Goal: Task Accomplishment & Management: Use online tool/utility

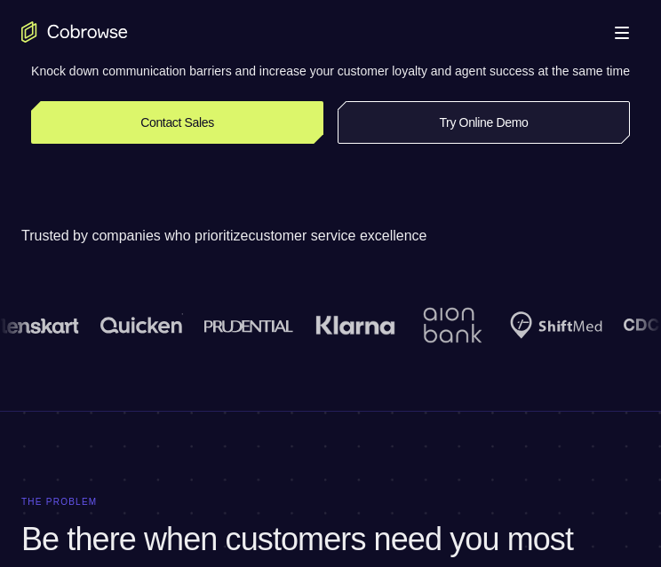
scroll to position [355, 0]
click at [441, 127] on link "Try Online Demo" at bounding box center [483, 122] width 292 height 43
click at [448, 144] on link "Try Online Demo" at bounding box center [483, 122] width 292 height 43
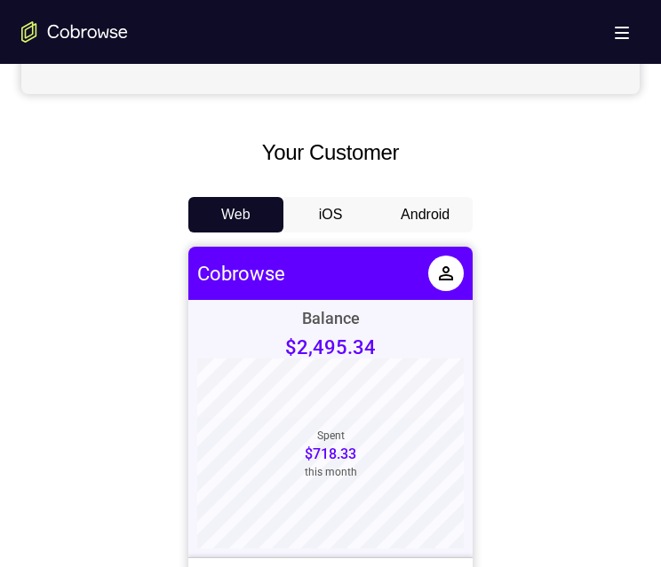
click at [453, 211] on button "Android" at bounding box center [424, 215] width 95 height 36
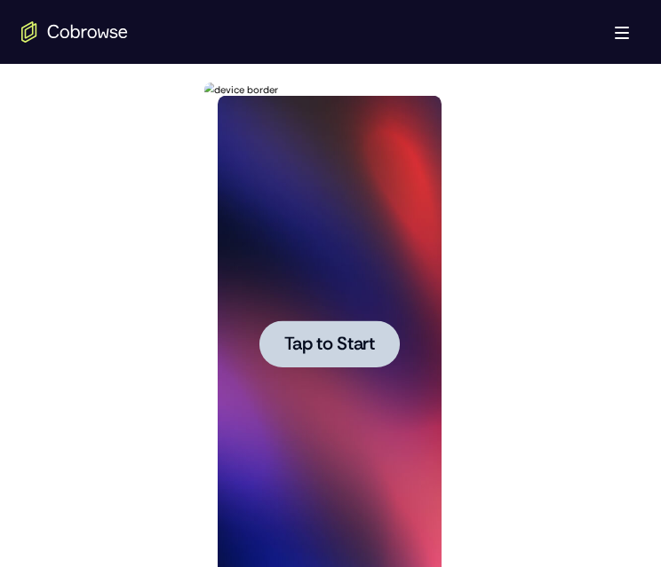
click at [354, 336] on span "Tap to Start" at bounding box center [328, 345] width 91 height 18
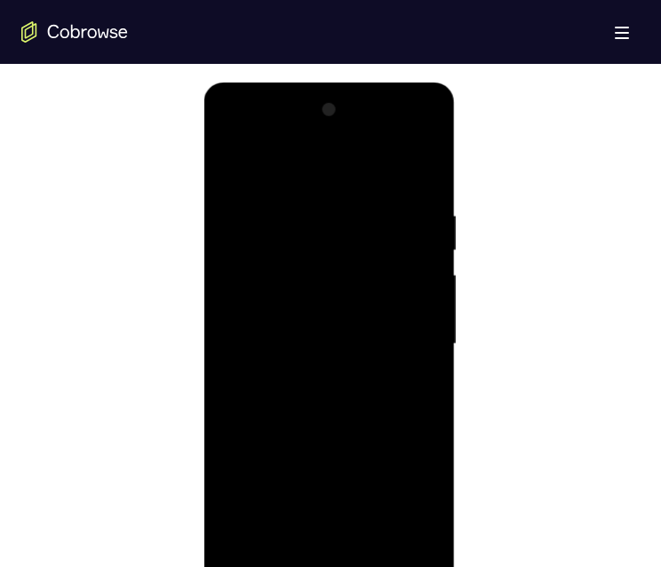
scroll to position [1066, 0]
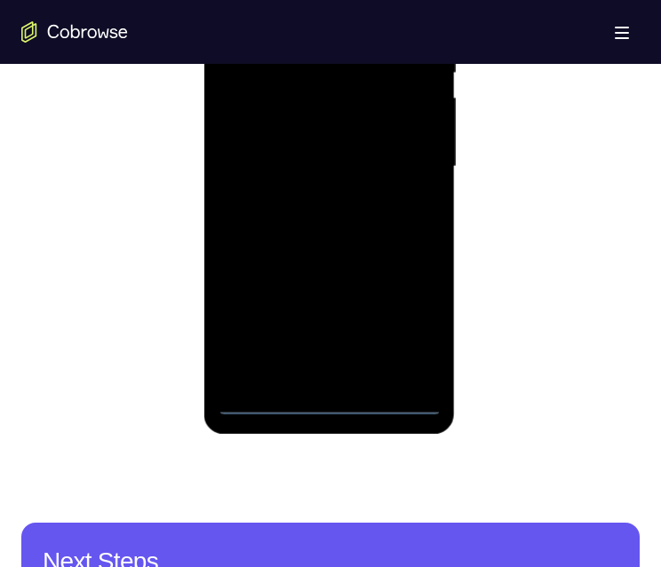
drag, startPoint x: 322, startPoint y: 396, endPoint x: 691, endPoint y: 147, distance: 444.5
click at [322, 396] on div at bounding box center [329, 166] width 224 height 497
click at [329, 401] on div at bounding box center [329, 166] width 224 height 497
click at [329, 398] on div at bounding box center [329, 166] width 224 height 497
click at [329, 395] on div at bounding box center [329, 166] width 224 height 497
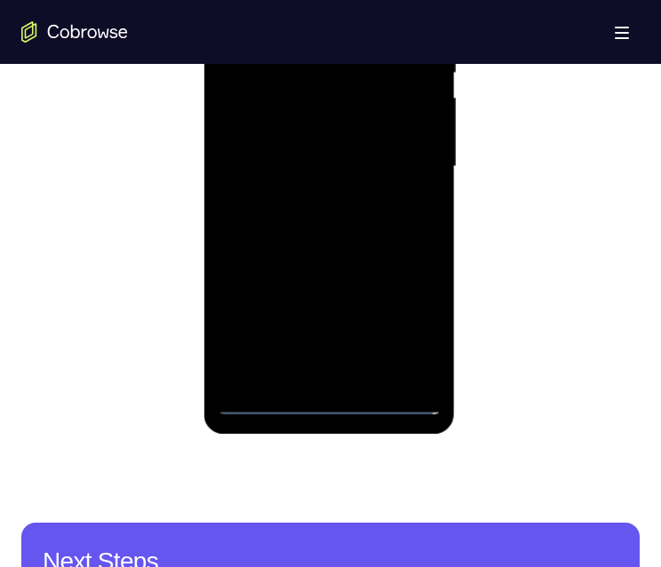
click at [329, 395] on div at bounding box center [329, 166] width 224 height 497
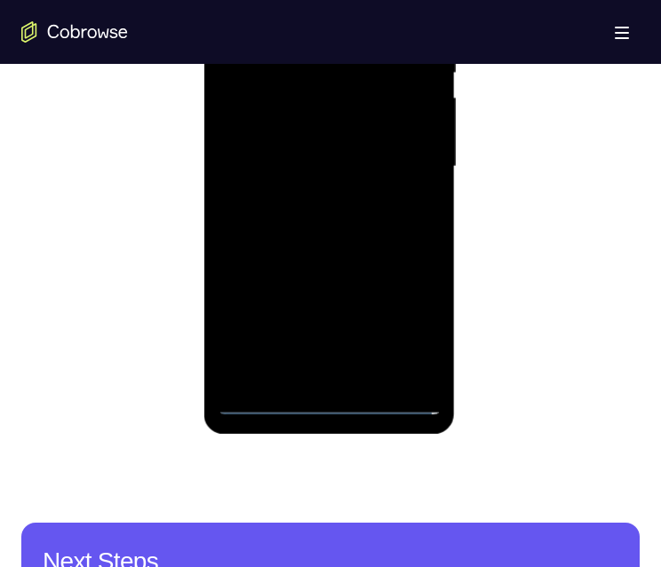
click at [329, 395] on div at bounding box center [329, 166] width 224 height 497
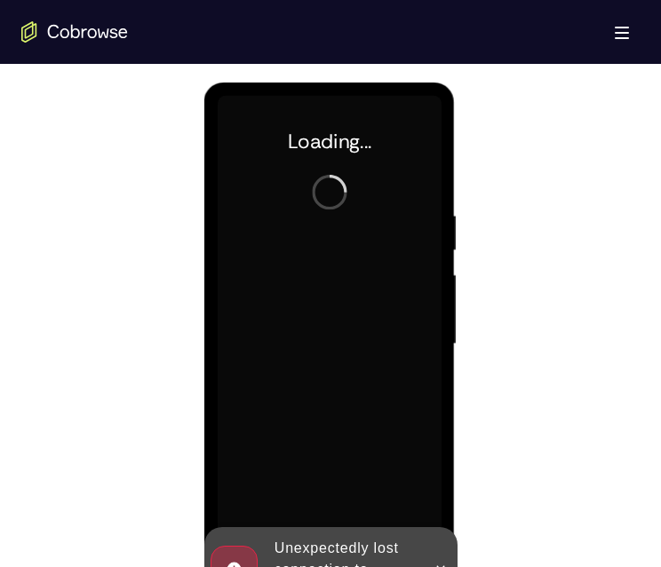
scroll to position [977, 0]
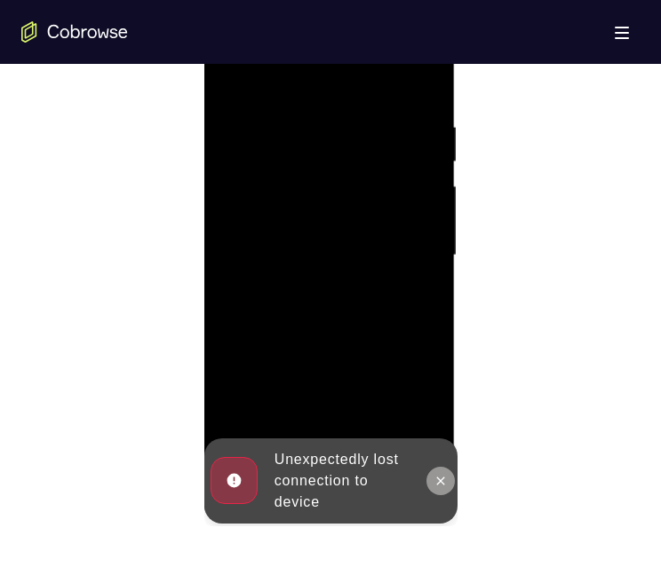
click at [434, 479] on icon at bounding box center [439, 481] width 14 height 14
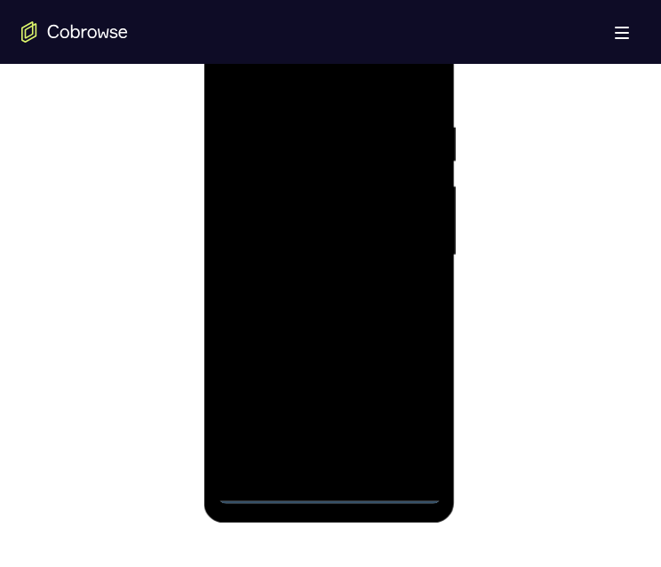
click at [328, 485] on div at bounding box center [329, 255] width 224 height 497
click at [327, 490] on div at bounding box center [329, 255] width 224 height 497
click at [410, 412] on div at bounding box center [329, 255] width 224 height 497
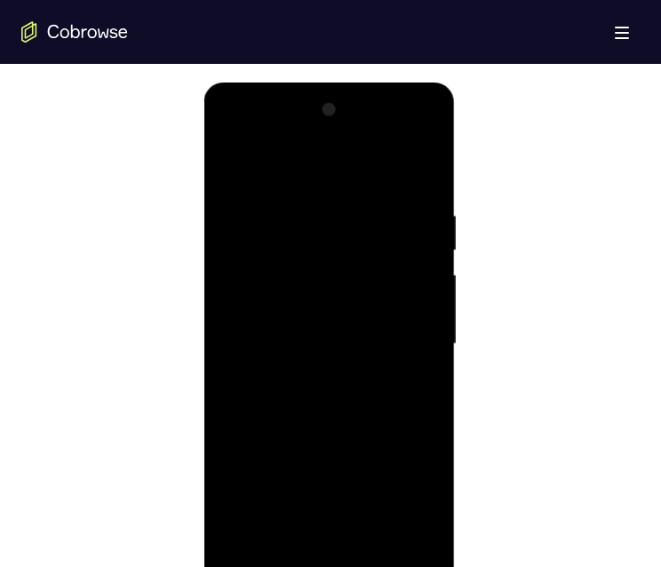
click at [335, 166] on div at bounding box center [329, 344] width 224 height 497
click at [398, 327] on div at bounding box center [329, 344] width 224 height 497
click at [306, 376] on div at bounding box center [329, 344] width 224 height 497
click at [317, 327] on div at bounding box center [329, 344] width 224 height 497
click at [283, 298] on div at bounding box center [329, 344] width 224 height 497
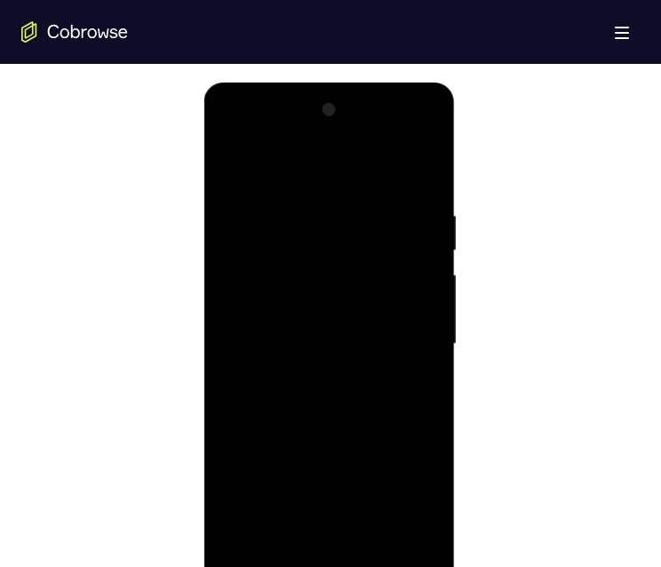
scroll to position [977, 0]
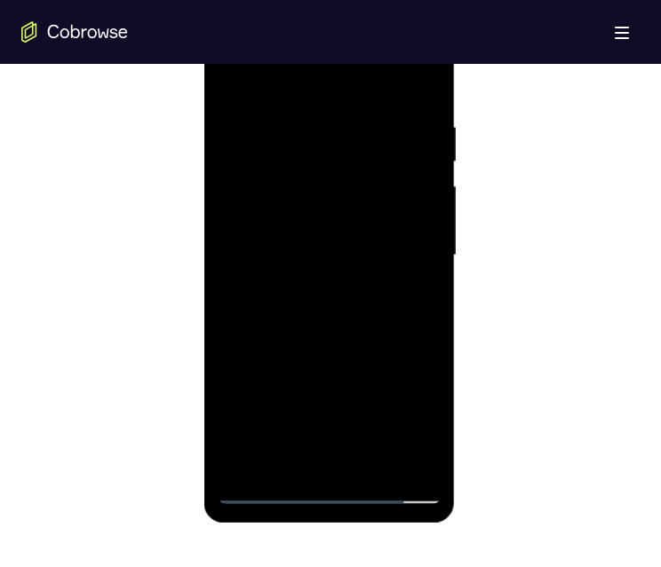
click at [336, 257] on div at bounding box center [329, 255] width 224 height 497
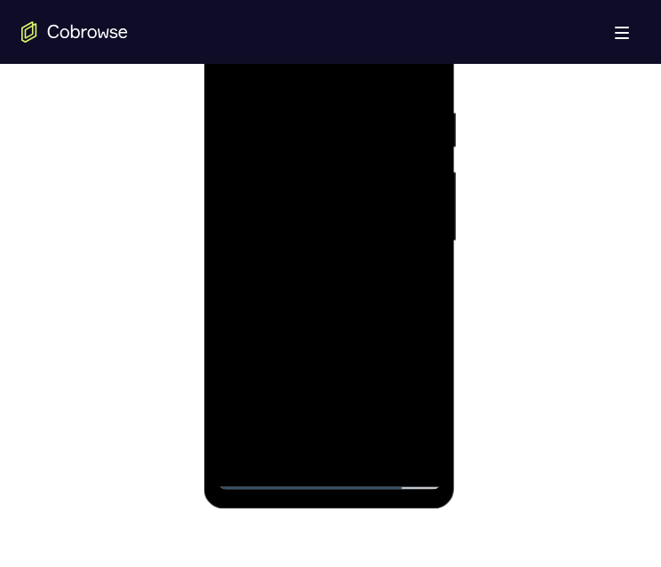
scroll to position [888, 0]
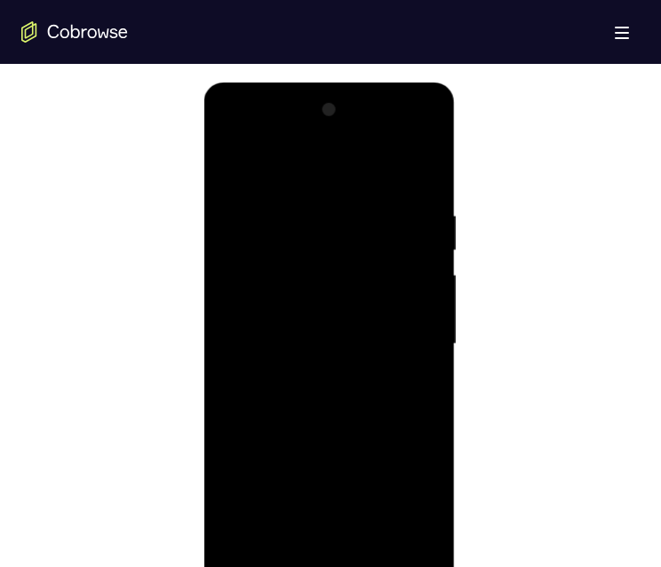
click at [368, 411] on div at bounding box center [329, 344] width 224 height 497
click at [310, 210] on div at bounding box center [329, 344] width 224 height 497
click at [393, 547] on div at bounding box center [329, 344] width 224 height 497
click at [427, 451] on div at bounding box center [329, 344] width 224 height 497
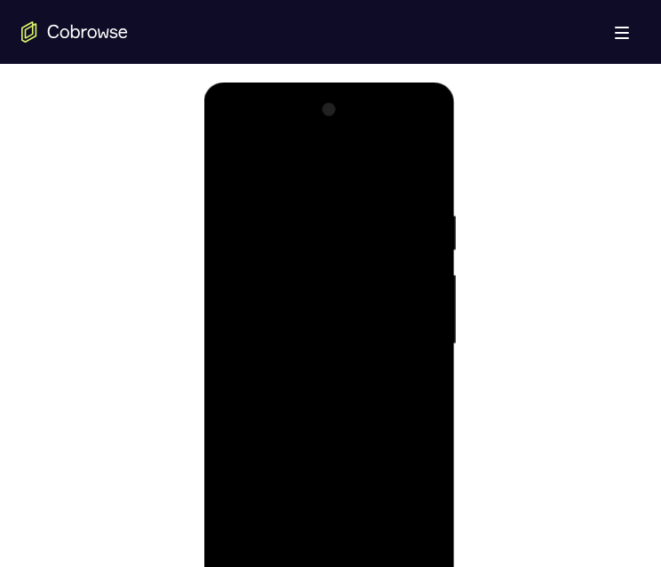
click at [402, 410] on div at bounding box center [329, 344] width 224 height 497
click at [414, 170] on div at bounding box center [329, 344] width 224 height 497
click at [363, 547] on div at bounding box center [329, 344] width 224 height 497
click at [331, 437] on div at bounding box center [329, 344] width 224 height 497
drag, startPoint x: 361, startPoint y: 501, endPoint x: 348, endPoint y: 458, distance: 44.4
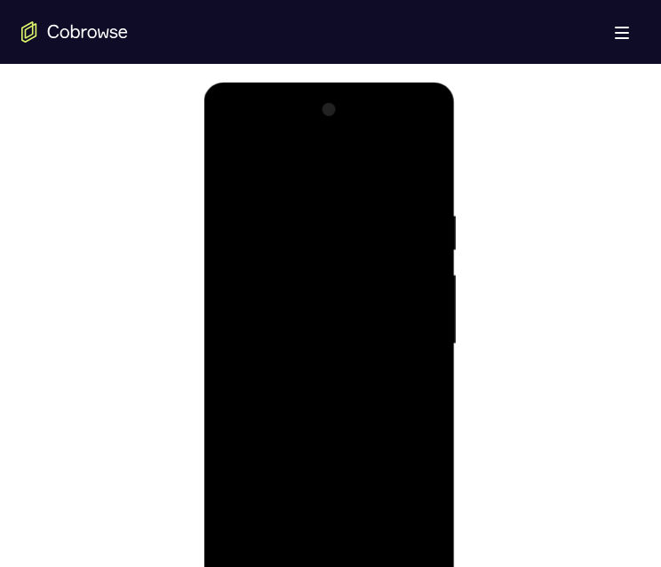
click at [348, 458] on div at bounding box center [329, 344] width 224 height 497
drag, startPoint x: 330, startPoint y: 479, endPoint x: 338, endPoint y: 453, distance: 27.8
click at [336, 453] on div at bounding box center [329, 344] width 224 height 497
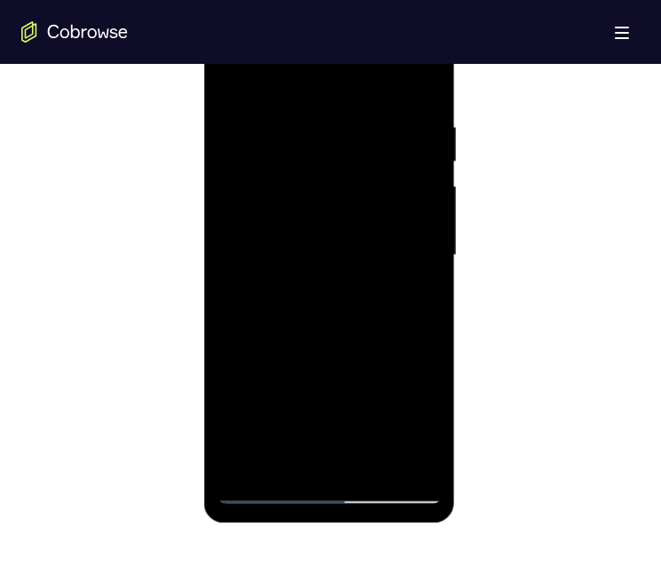
drag, startPoint x: 325, startPoint y: 363, endPoint x: 325, endPoint y: 341, distance: 22.2
click at [325, 341] on div at bounding box center [329, 255] width 224 height 497
drag, startPoint x: 337, startPoint y: 392, endPoint x: 324, endPoint y: 342, distance: 52.3
click at [324, 342] on div at bounding box center [329, 255] width 224 height 497
drag, startPoint x: 335, startPoint y: 425, endPoint x: 305, endPoint y: 337, distance: 92.9
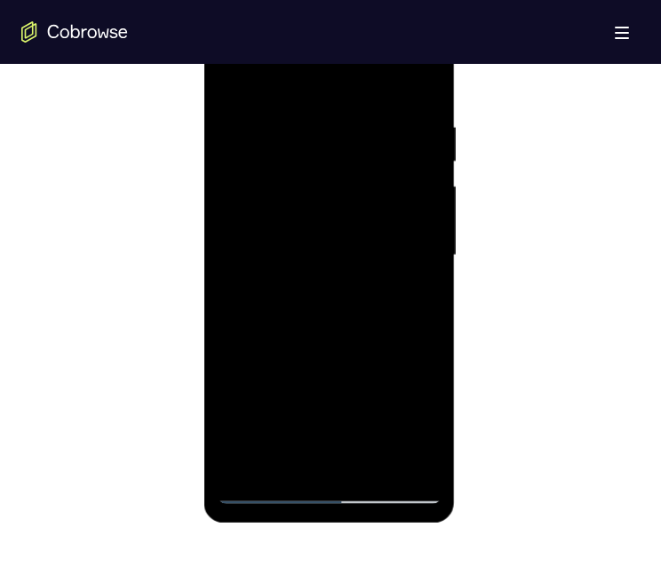
click at [305, 337] on div at bounding box center [329, 255] width 224 height 497
drag, startPoint x: 292, startPoint y: 431, endPoint x: 281, endPoint y: 397, distance: 35.4
click at [278, 355] on div at bounding box center [329, 255] width 224 height 497
drag, startPoint x: 287, startPoint y: 437, endPoint x: 289, endPoint y: 352, distance: 85.3
click at [289, 352] on div at bounding box center [329, 255] width 224 height 497
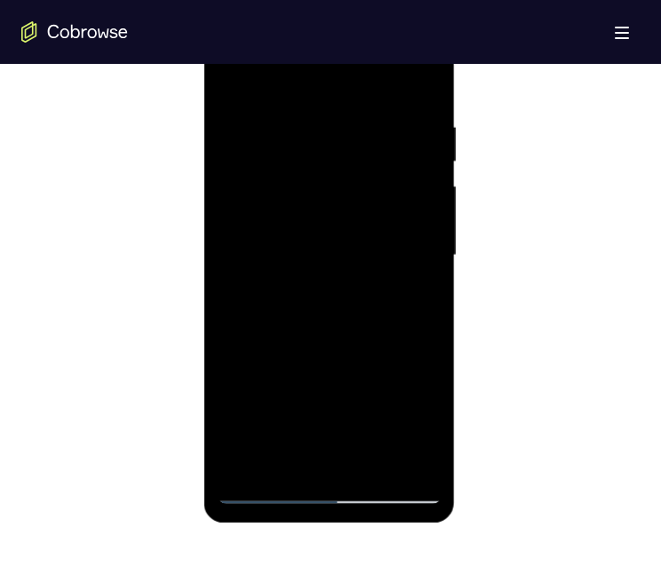
click at [281, 401] on div at bounding box center [329, 255] width 224 height 497
click at [414, 297] on div at bounding box center [329, 255] width 224 height 497
click at [261, 490] on div at bounding box center [329, 255] width 224 height 497
drag, startPoint x: 307, startPoint y: 329, endPoint x: 309, endPoint y: 376, distance: 47.1
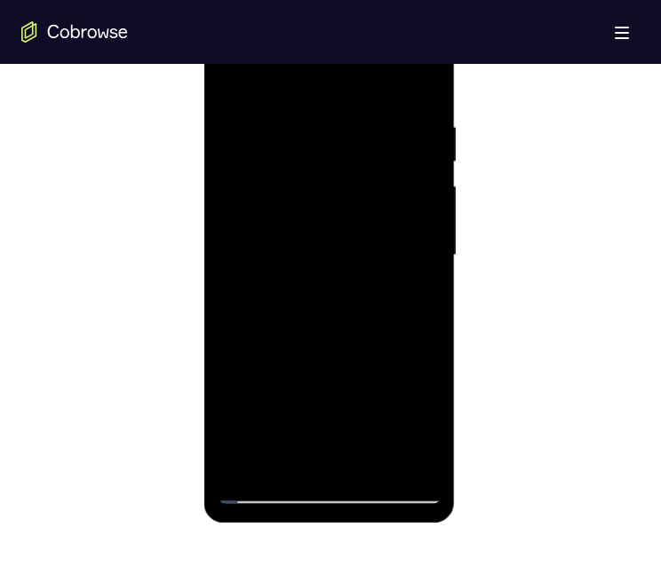
click at [309, 376] on div at bounding box center [329, 255] width 224 height 497
click at [302, 338] on div at bounding box center [329, 255] width 224 height 497
drag, startPoint x: 296, startPoint y: 288, endPoint x: 302, endPoint y: 340, distance: 52.8
click at [302, 340] on div at bounding box center [329, 255] width 224 height 497
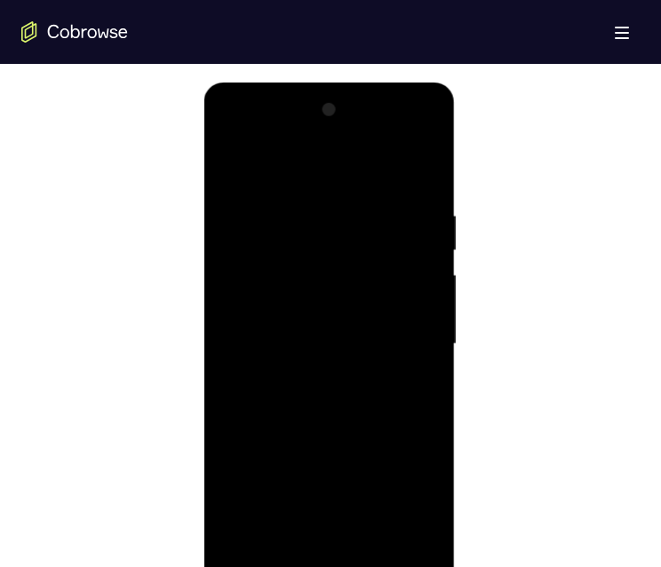
click at [289, 323] on div at bounding box center [329, 344] width 224 height 497
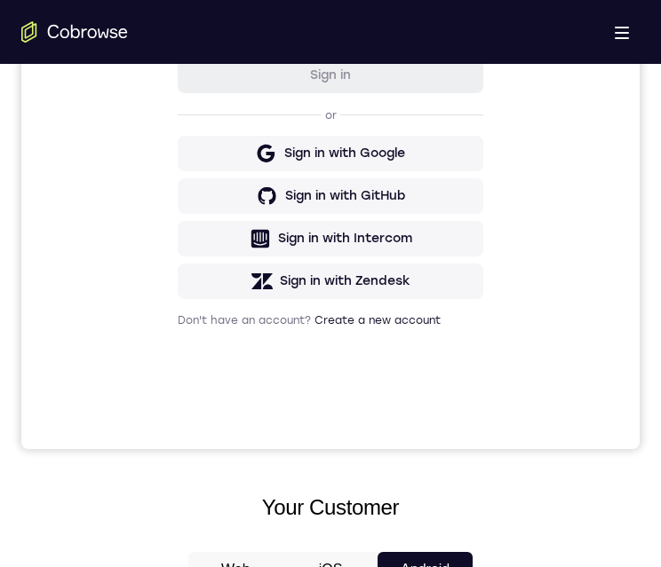
scroll to position [977, 0]
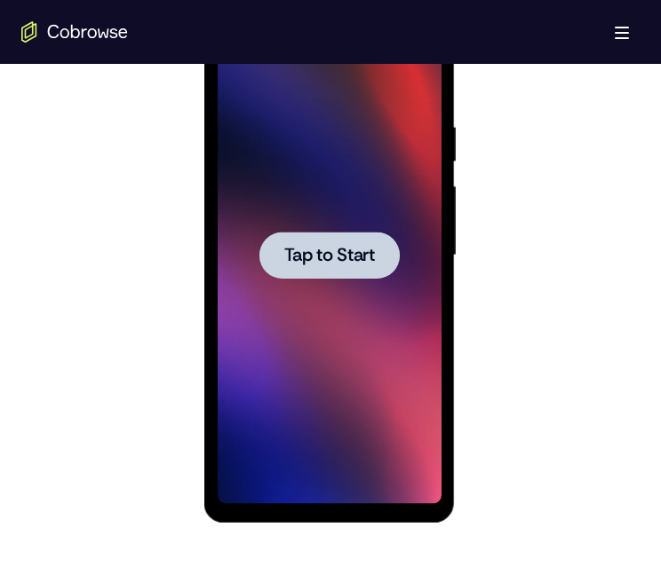
click at [363, 265] on span "Tap to Start" at bounding box center [328, 256] width 91 height 18
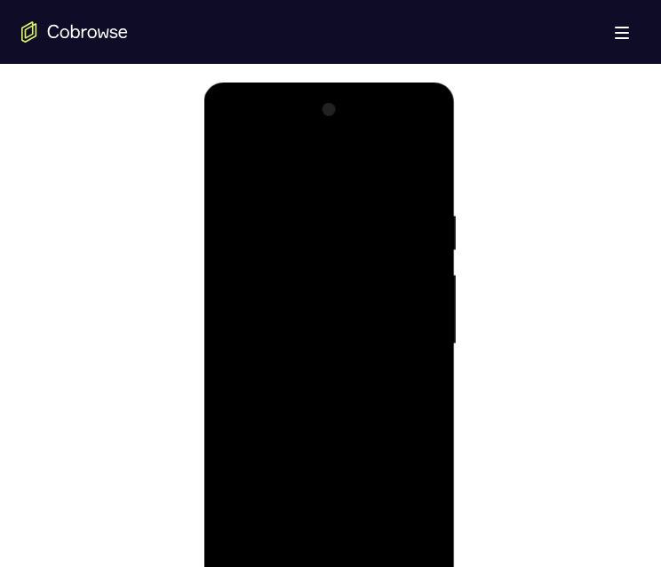
scroll to position [1066, 0]
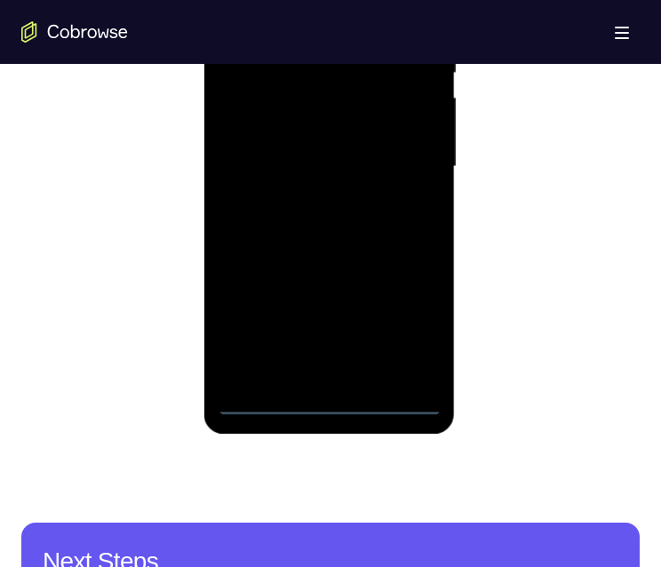
click at [329, 404] on div at bounding box center [329, 166] width 224 height 497
click at [330, 398] on div at bounding box center [329, 166] width 224 height 497
click at [398, 331] on div at bounding box center [329, 166] width 224 height 497
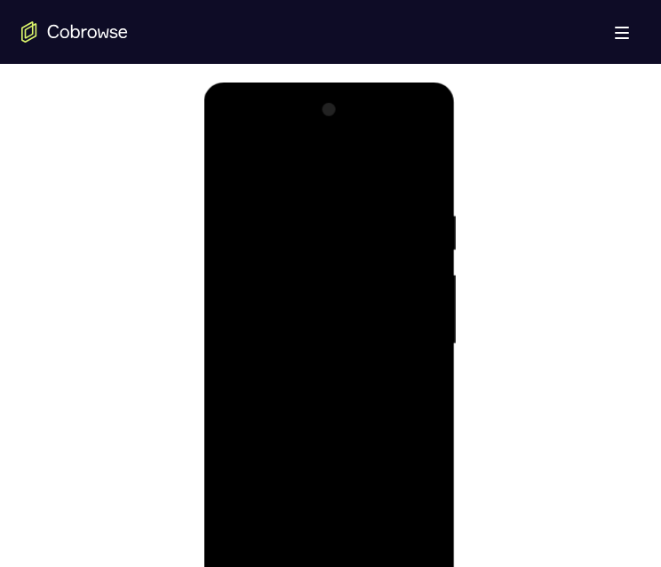
click at [297, 162] on div at bounding box center [329, 344] width 224 height 497
click at [407, 341] on div at bounding box center [329, 344] width 224 height 497
click at [317, 380] on div at bounding box center [329, 344] width 224 height 497
click at [282, 325] on div at bounding box center [329, 344] width 224 height 497
click at [319, 312] on div at bounding box center [329, 344] width 224 height 497
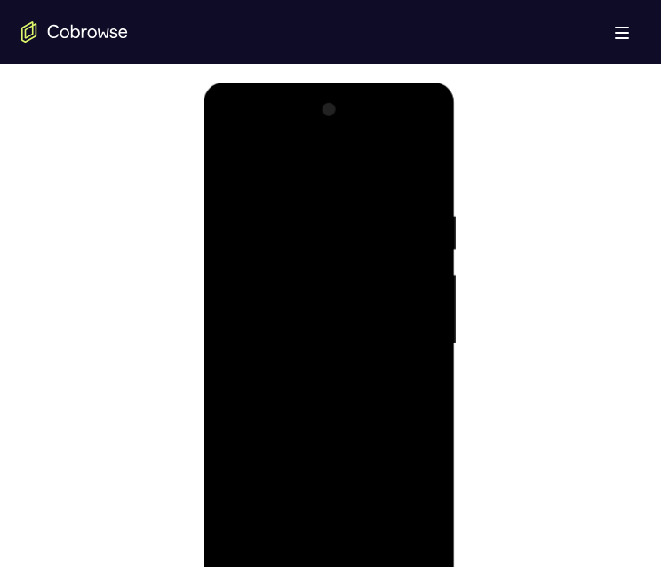
click at [317, 329] on div at bounding box center [329, 344] width 224 height 497
click at [317, 334] on div at bounding box center [329, 344] width 224 height 497
click at [317, 337] on div at bounding box center [329, 344] width 224 height 497
click at [336, 345] on div at bounding box center [329, 344] width 224 height 497
click at [341, 398] on div at bounding box center [329, 344] width 224 height 497
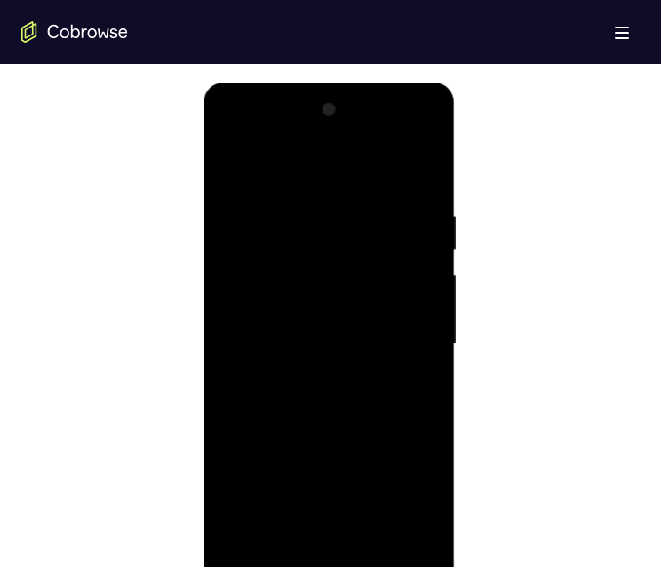
click at [345, 418] on div at bounding box center [329, 344] width 224 height 497
click at [371, 554] on div at bounding box center [329, 344] width 224 height 497
click at [333, 443] on div at bounding box center [329, 344] width 224 height 497
click at [284, 304] on div at bounding box center [329, 344] width 224 height 497
click at [413, 387] on div at bounding box center [329, 344] width 224 height 497
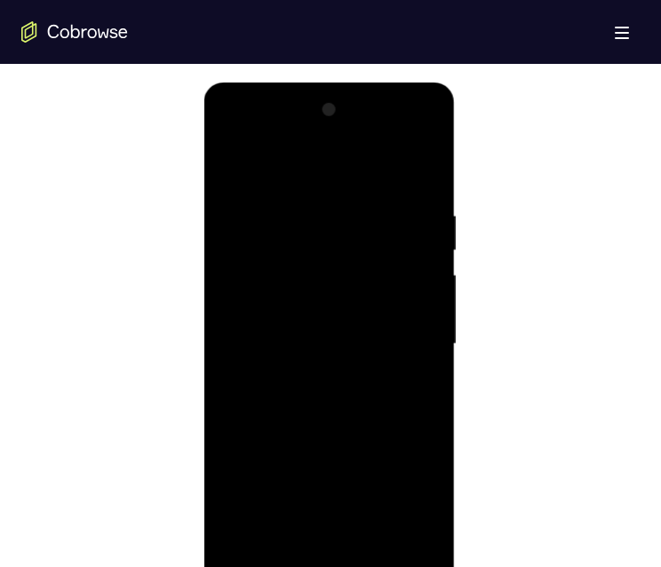
click at [416, 518] on div at bounding box center [329, 344] width 224 height 497
click at [420, 391] on div at bounding box center [329, 344] width 224 height 497
click at [233, 170] on div at bounding box center [329, 344] width 224 height 497
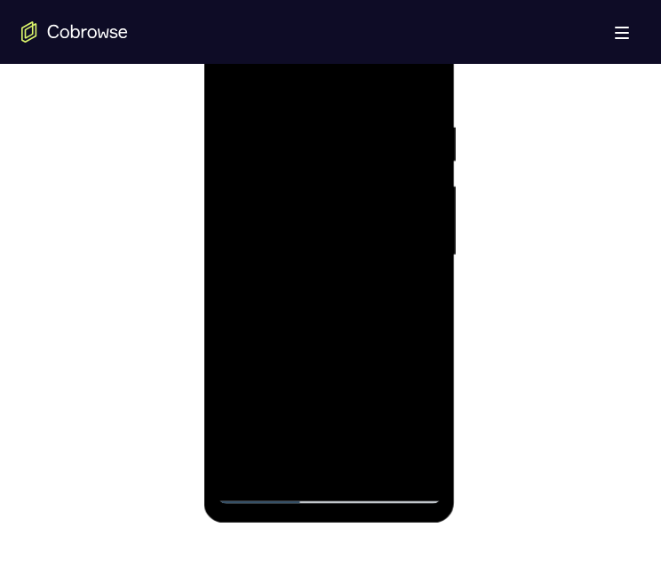
click at [320, 249] on div at bounding box center [329, 255] width 224 height 497
